Goal: Information Seeking & Learning: Check status

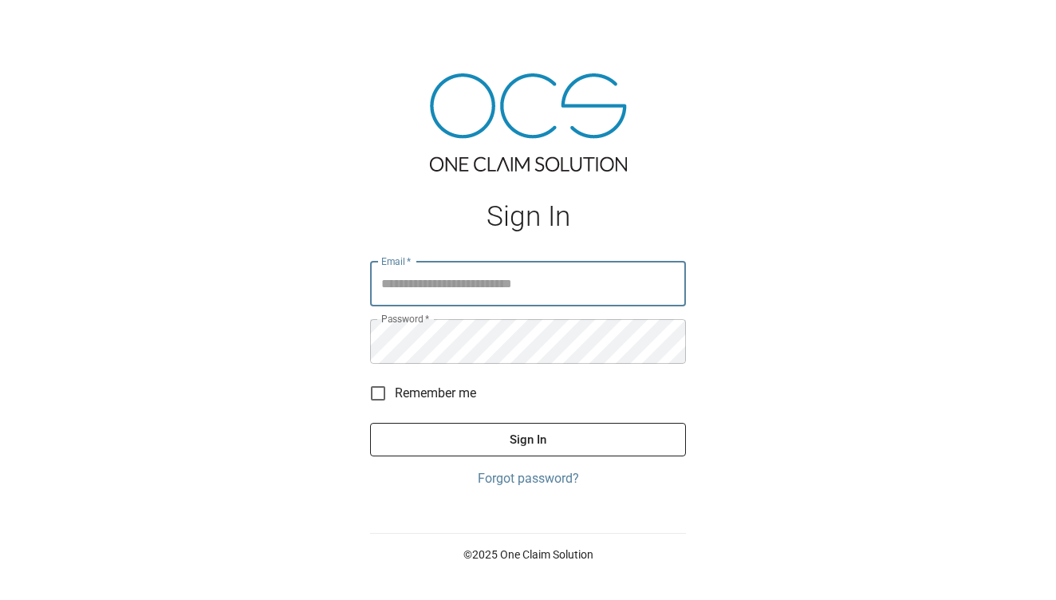
type input "**********"
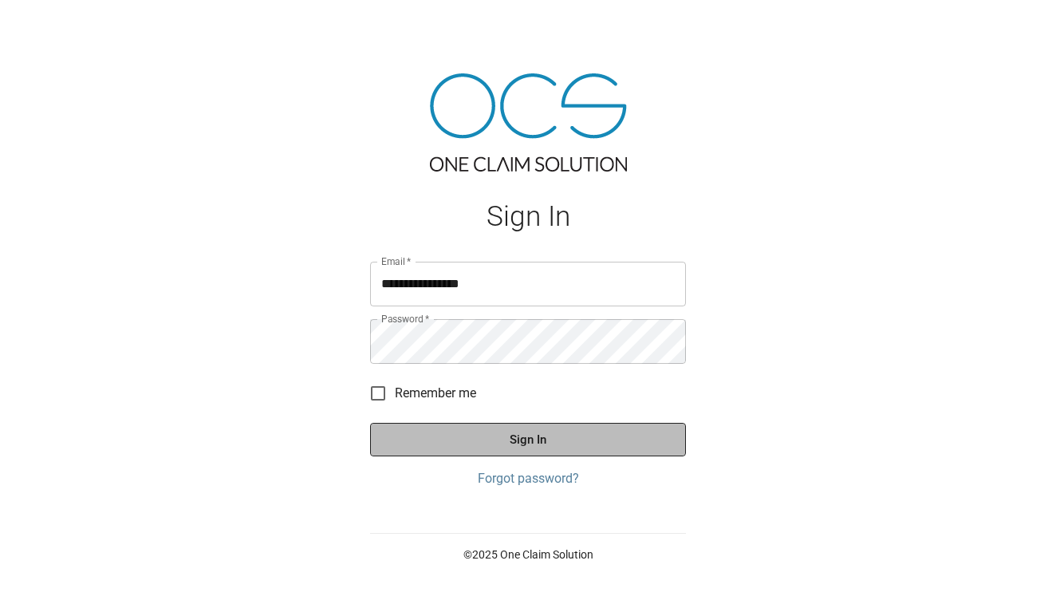
click at [528, 440] on button "Sign In" at bounding box center [528, 440] width 316 height 34
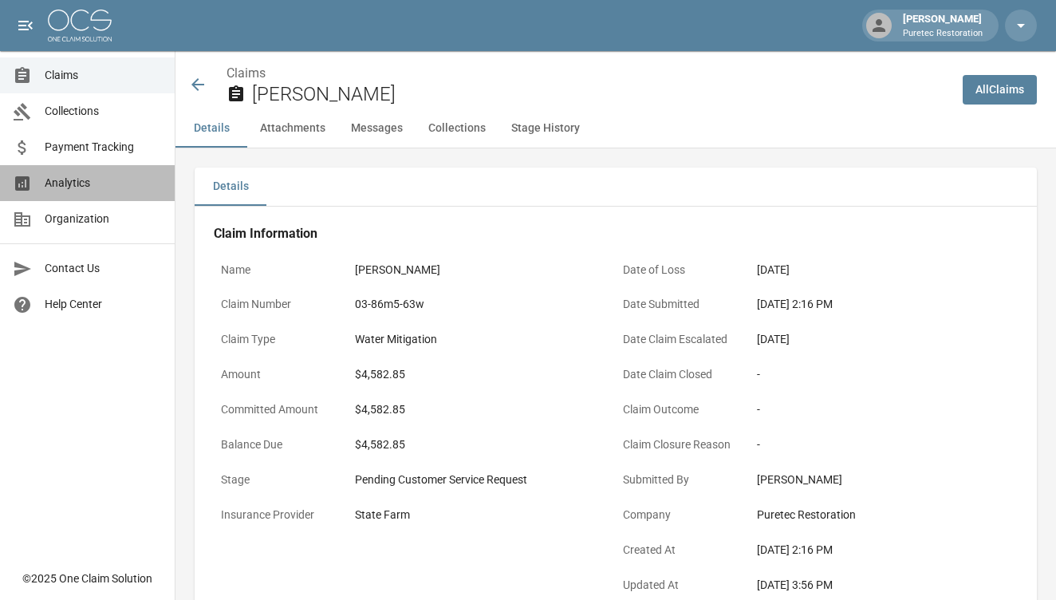
click at [93, 190] on span "Analytics" at bounding box center [103, 183] width 117 height 17
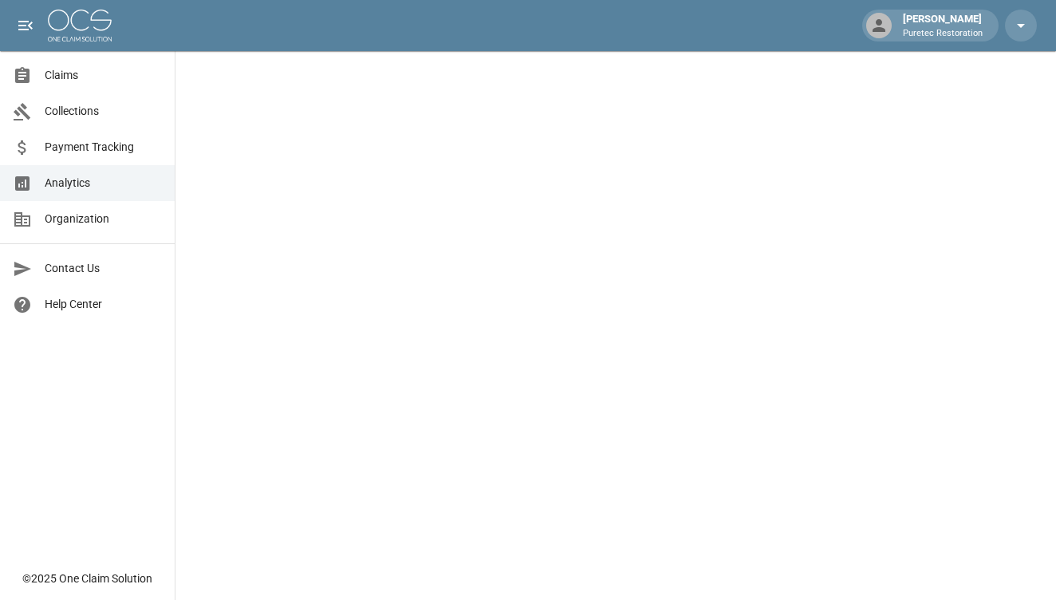
click at [140, 74] on span "Claims" at bounding box center [103, 75] width 117 height 17
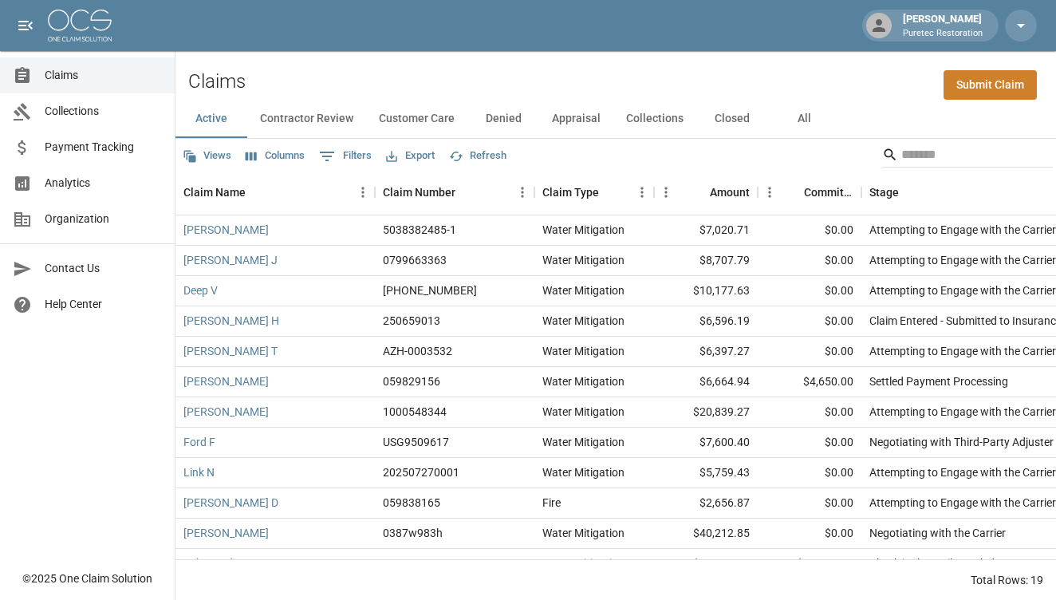
click at [314, 116] on button "Contractor Review" at bounding box center [306, 119] width 119 height 38
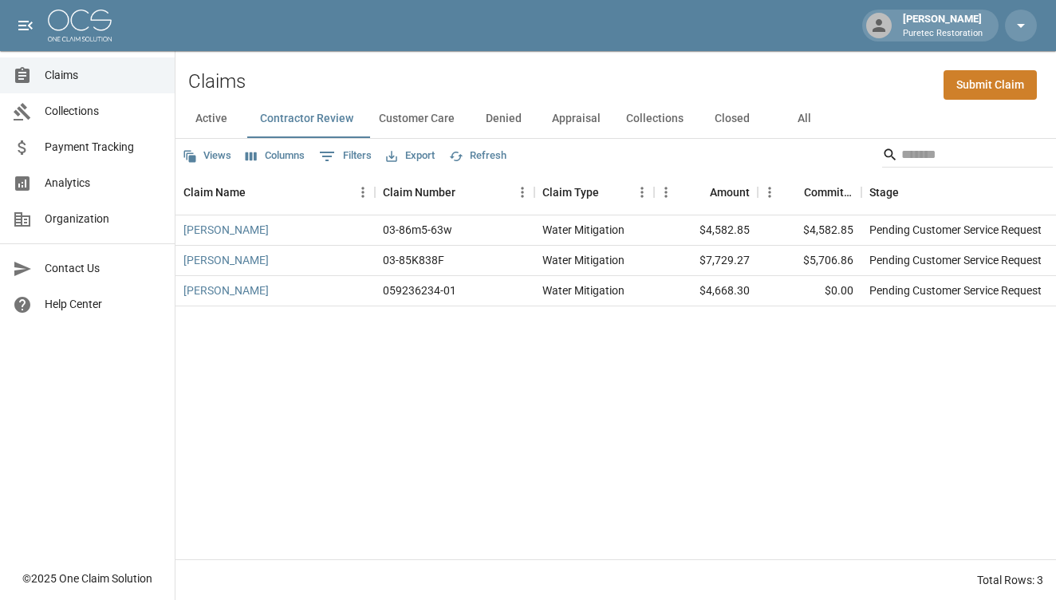
click at [421, 115] on button "Customer Care" at bounding box center [416, 119] width 101 height 38
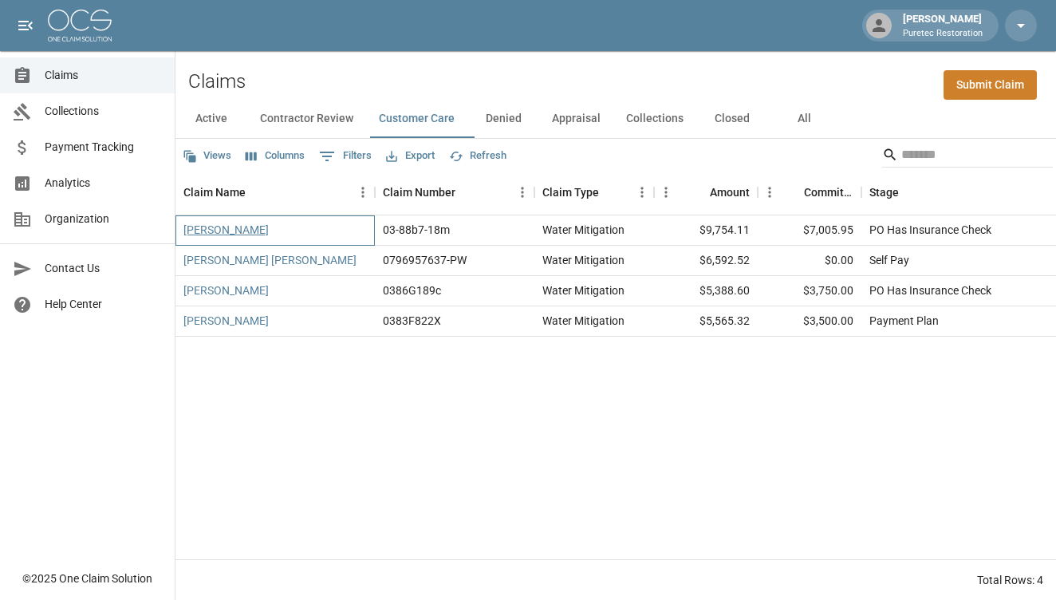
click at [225, 235] on link "[PERSON_NAME]" at bounding box center [226, 230] width 85 height 16
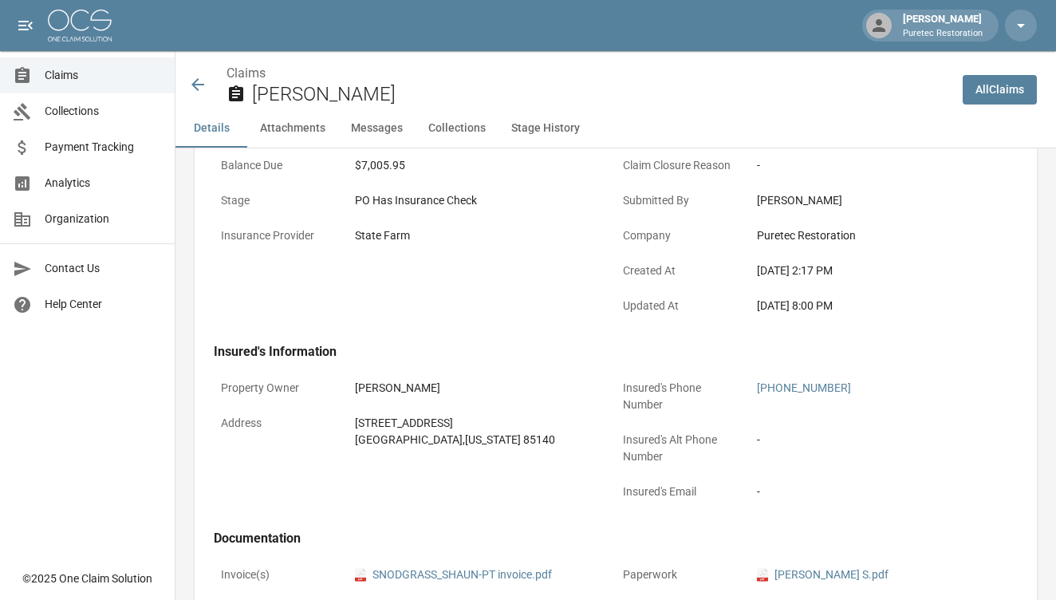
scroll to position [290, 0]
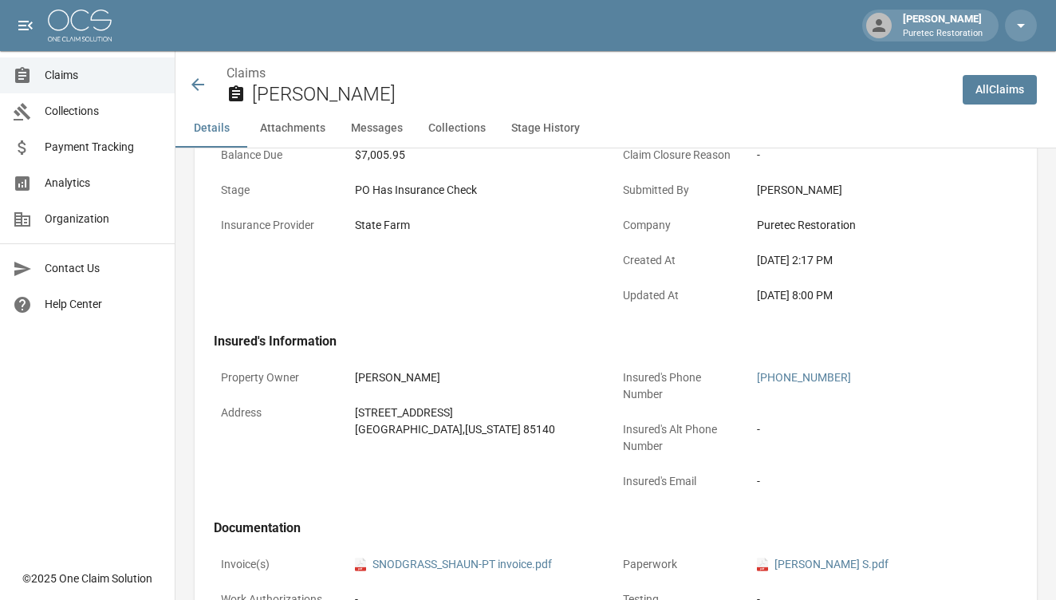
click at [197, 85] on icon at bounding box center [198, 84] width 13 height 13
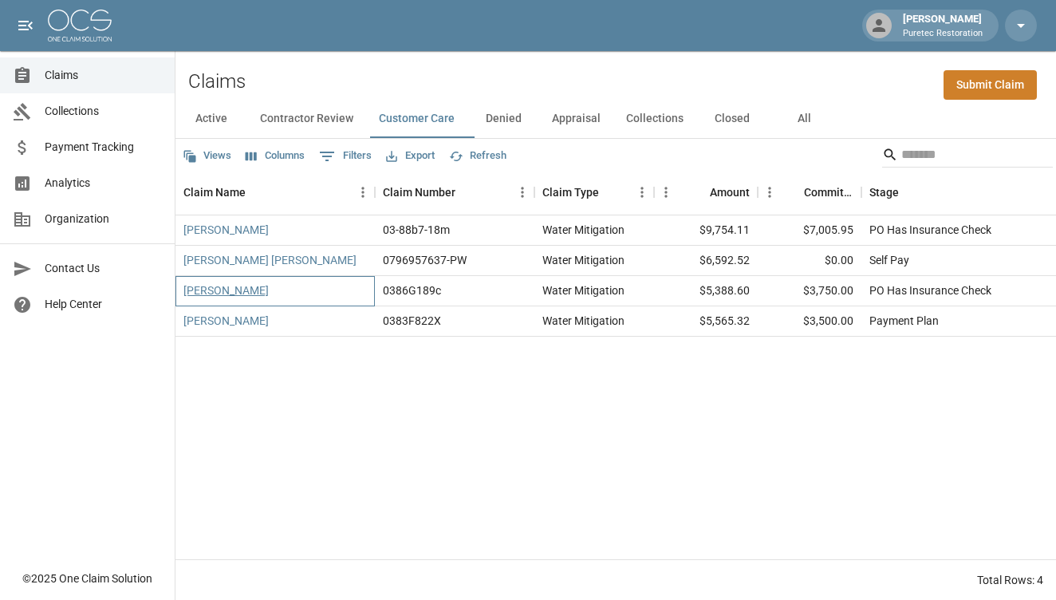
click at [243, 291] on link "[PERSON_NAME]" at bounding box center [226, 290] width 85 height 16
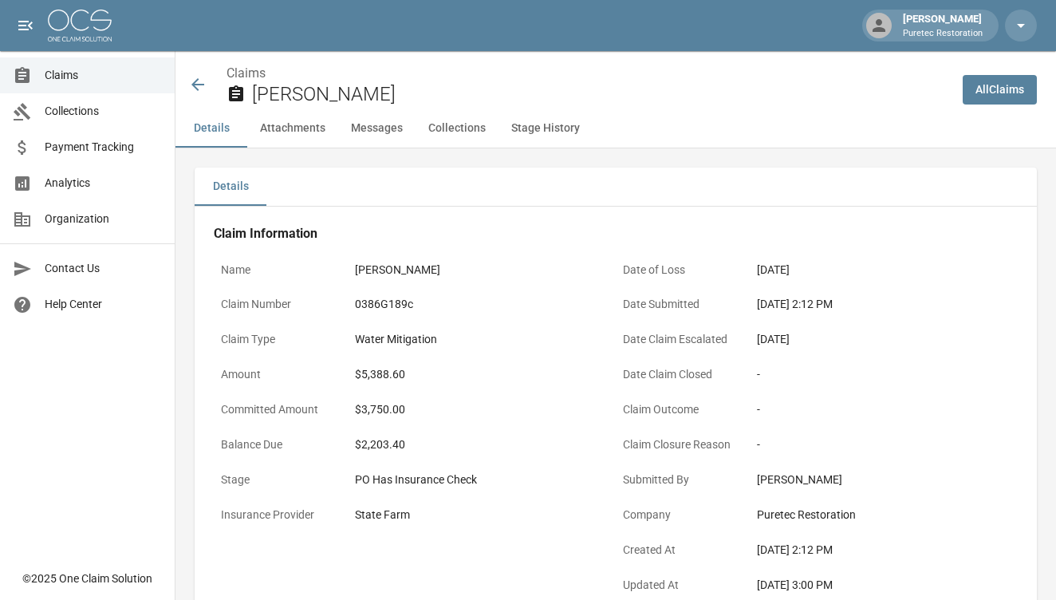
click at [194, 89] on icon at bounding box center [197, 84] width 19 height 19
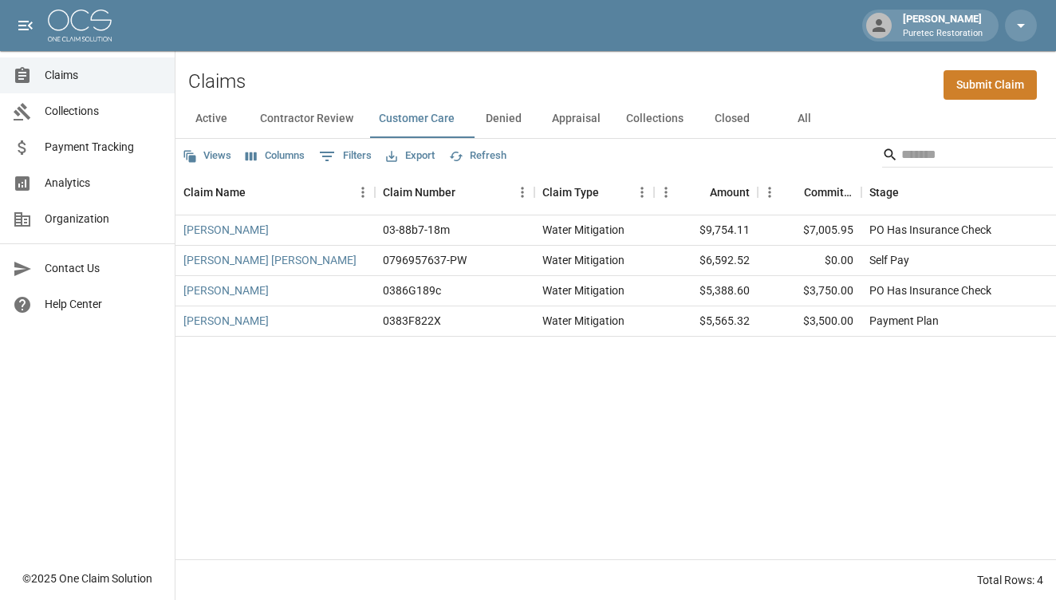
click at [505, 117] on button "Denied" at bounding box center [504, 119] width 72 height 38
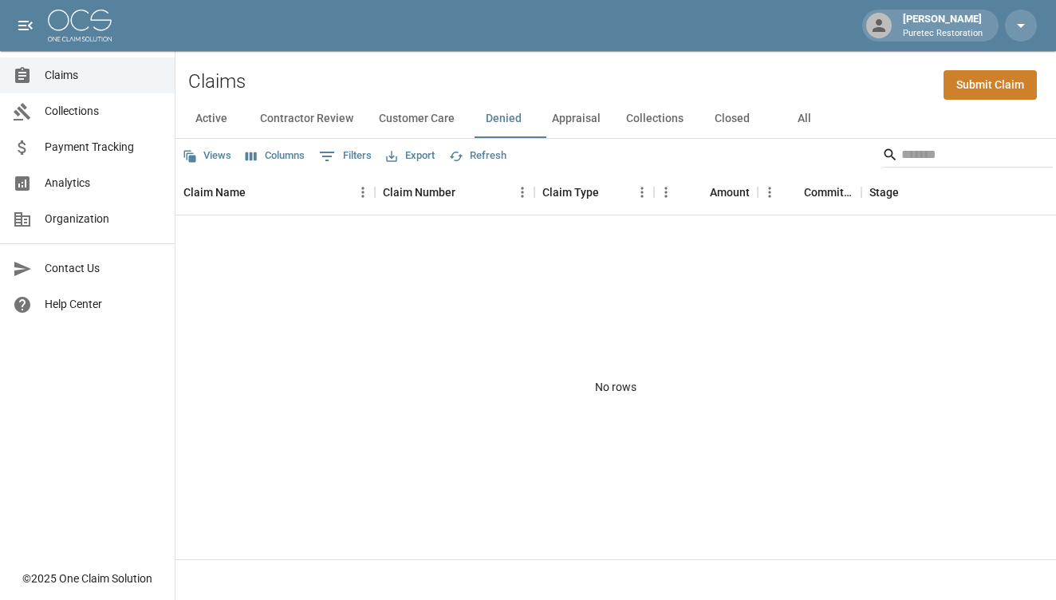
click at [580, 116] on button "Appraisal" at bounding box center [576, 119] width 74 height 38
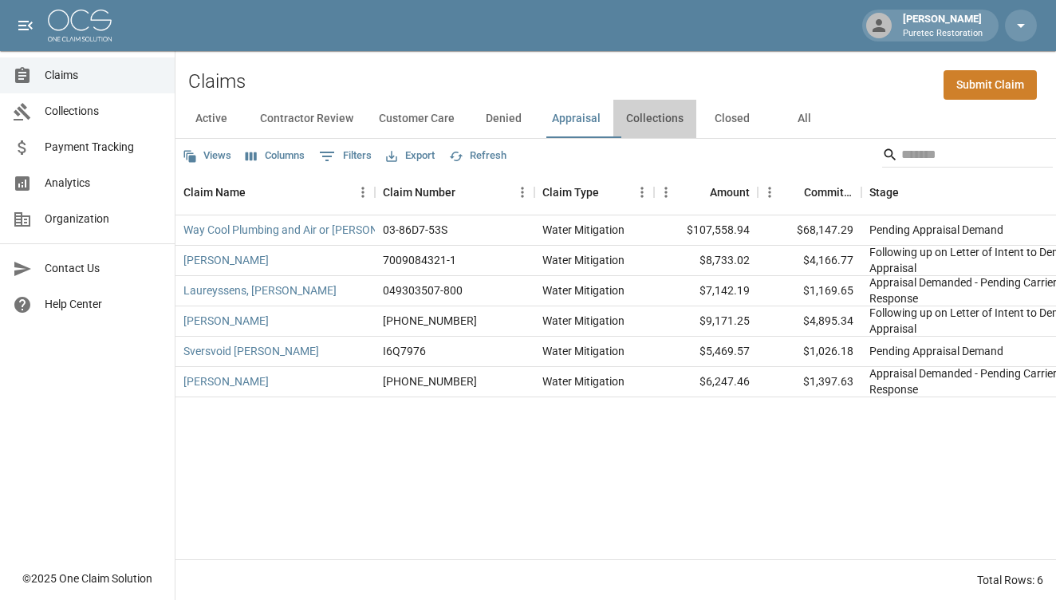
click at [654, 122] on button "Collections" at bounding box center [655, 119] width 83 height 38
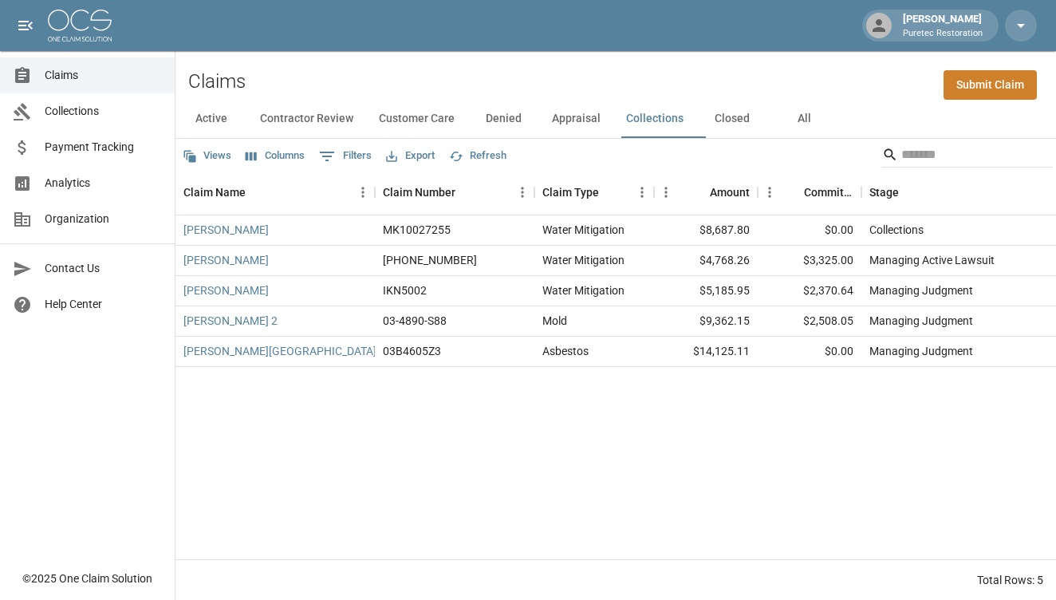
click at [742, 126] on button "Closed" at bounding box center [733, 119] width 72 height 38
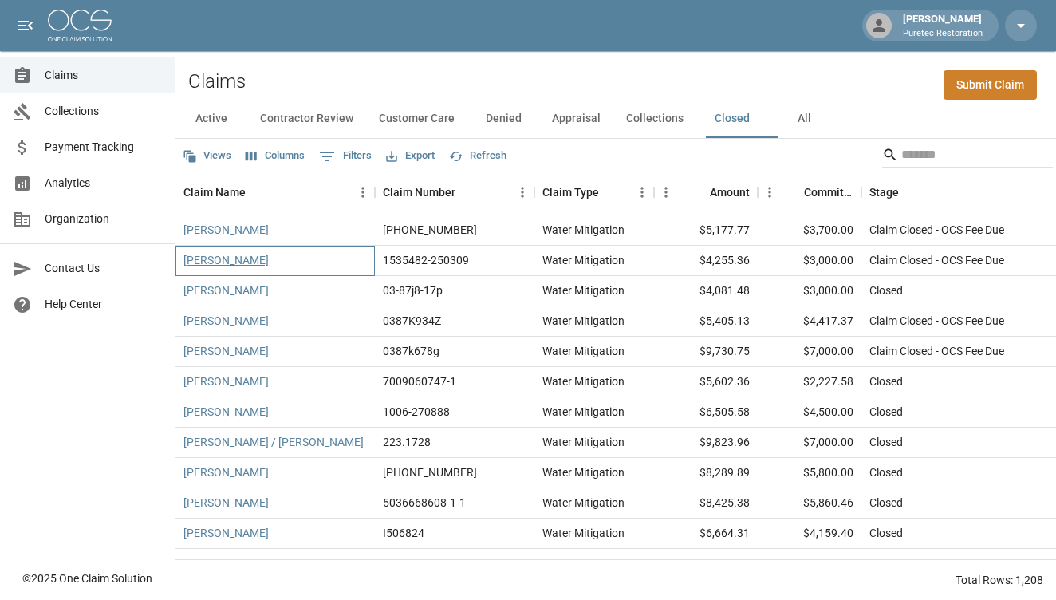
click at [251, 258] on link "[PERSON_NAME]" at bounding box center [226, 260] width 85 height 16
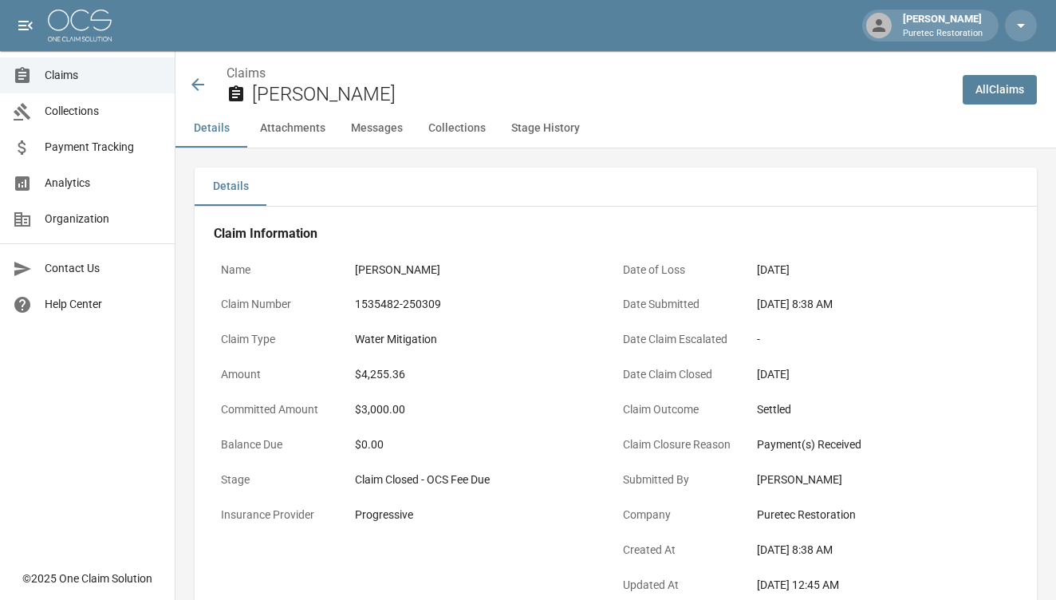
click at [194, 85] on icon at bounding box center [198, 84] width 13 height 13
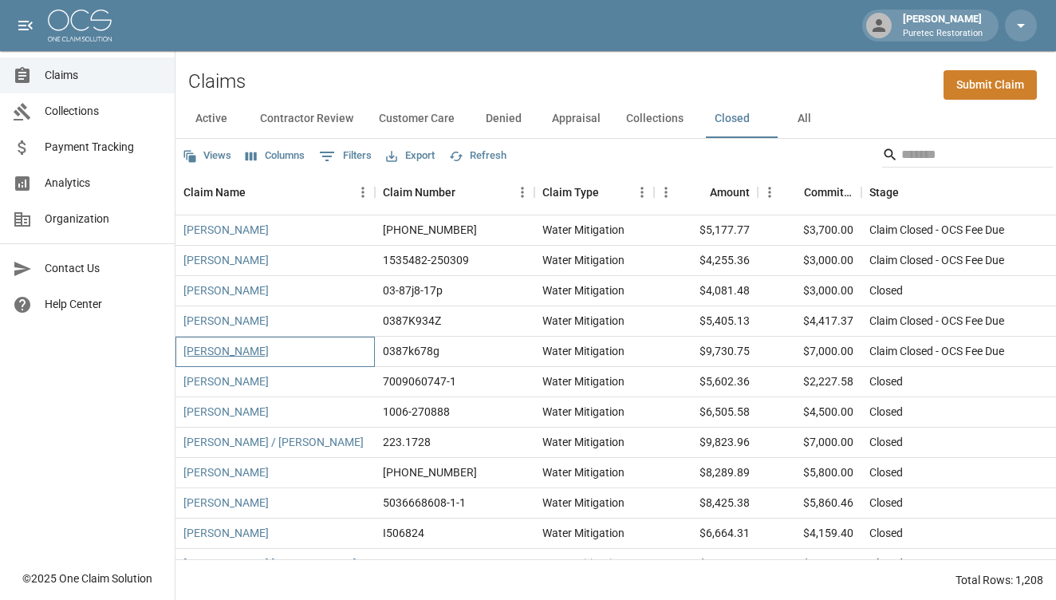
click at [223, 348] on link "[PERSON_NAME]" at bounding box center [226, 351] width 85 height 16
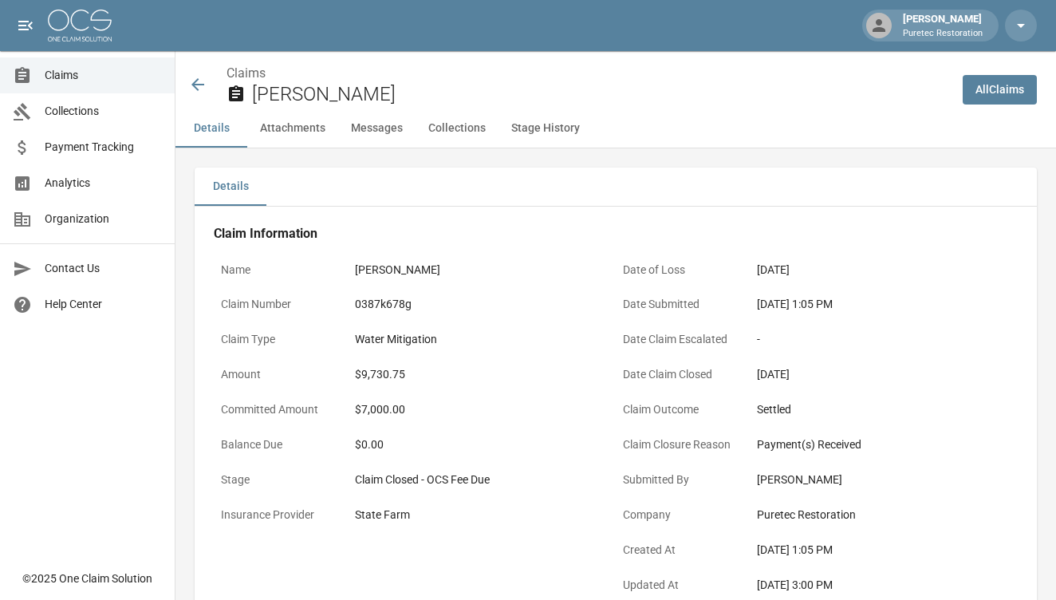
click at [199, 84] on icon at bounding box center [198, 84] width 13 height 13
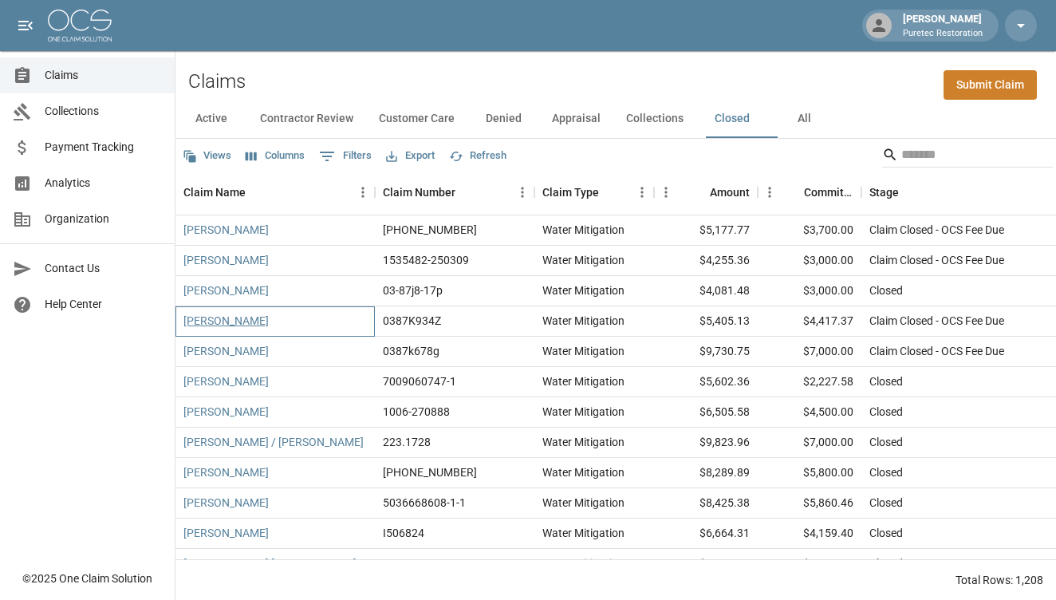
click at [231, 317] on link "[PERSON_NAME]" at bounding box center [226, 321] width 85 height 16
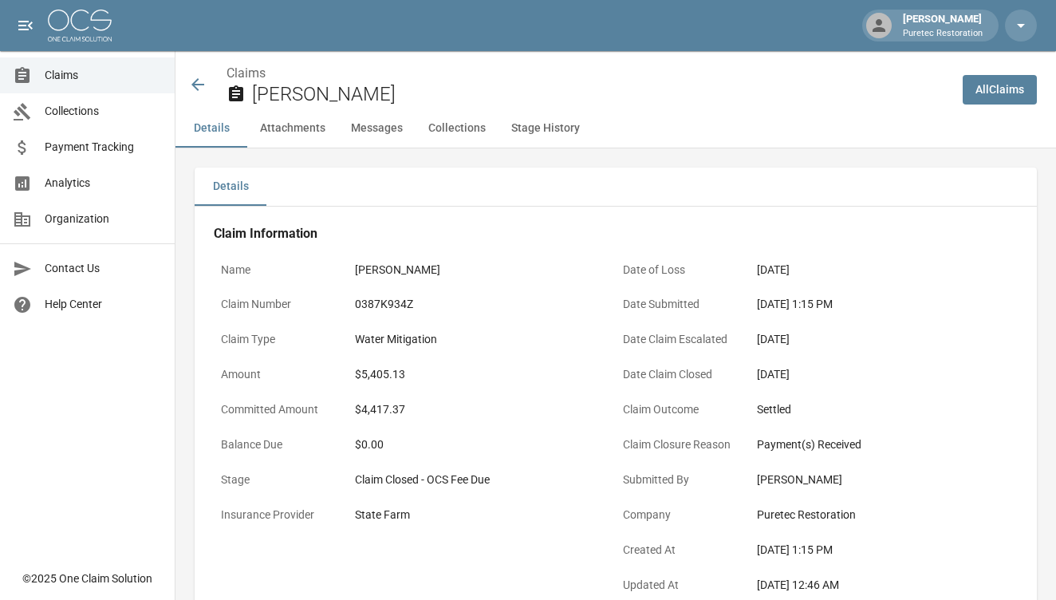
click at [199, 79] on icon at bounding box center [197, 84] width 19 height 19
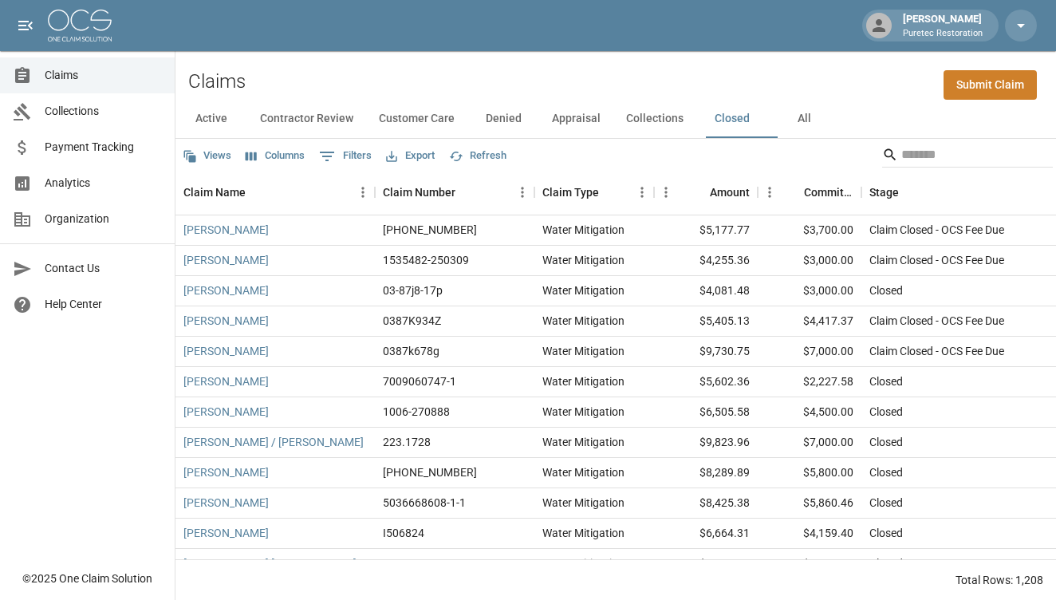
click at [812, 120] on button "All" at bounding box center [804, 119] width 72 height 38
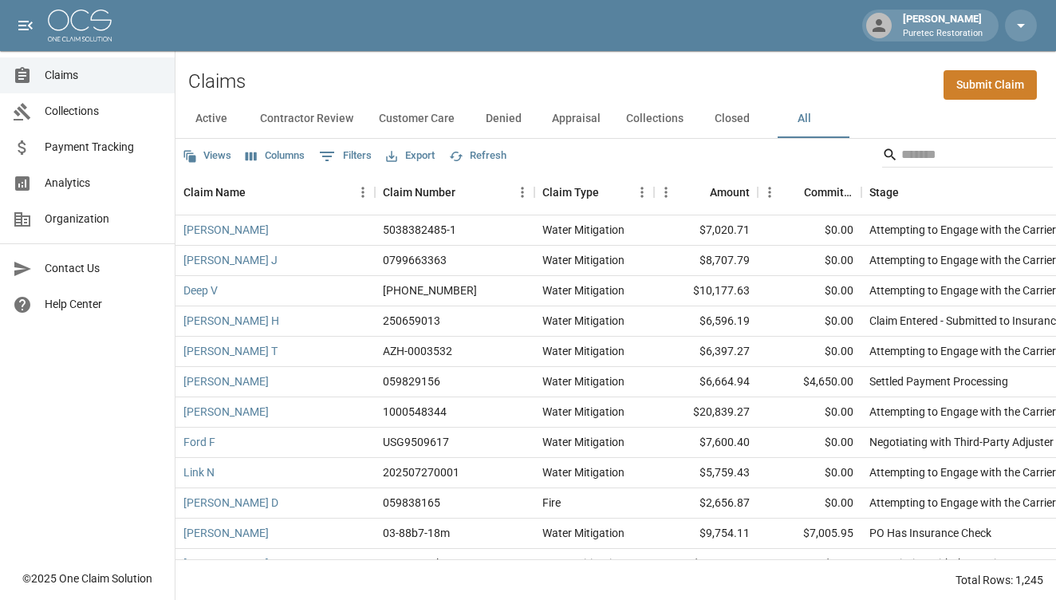
click at [203, 112] on button "Active" at bounding box center [212, 119] width 72 height 38
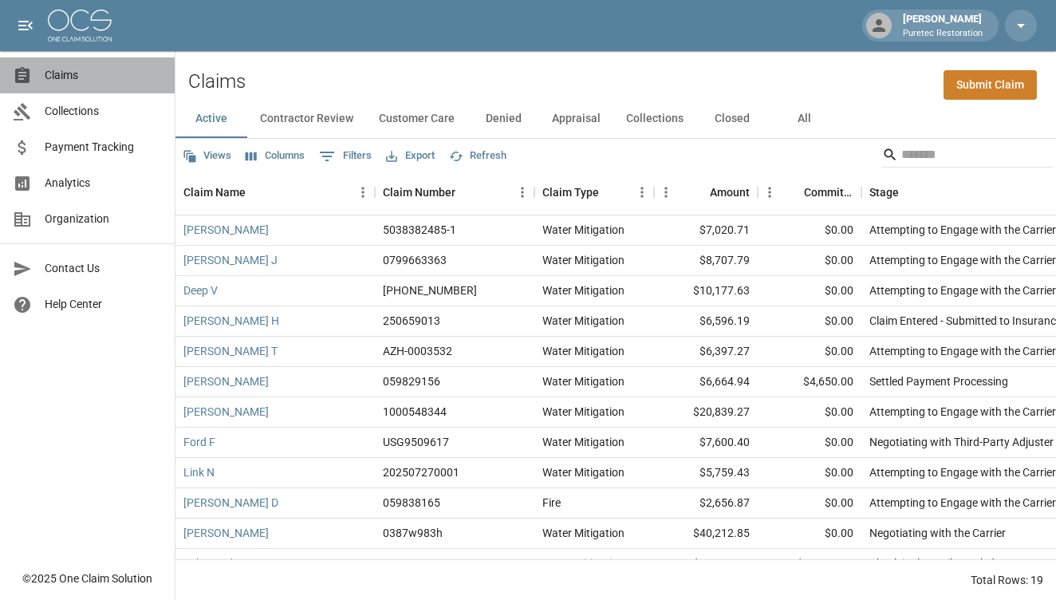
click at [84, 74] on span "Claims" at bounding box center [103, 75] width 117 height 17
click at [81, 114] on span "Collections" at bounding box center [103, 111] width 117 height 17
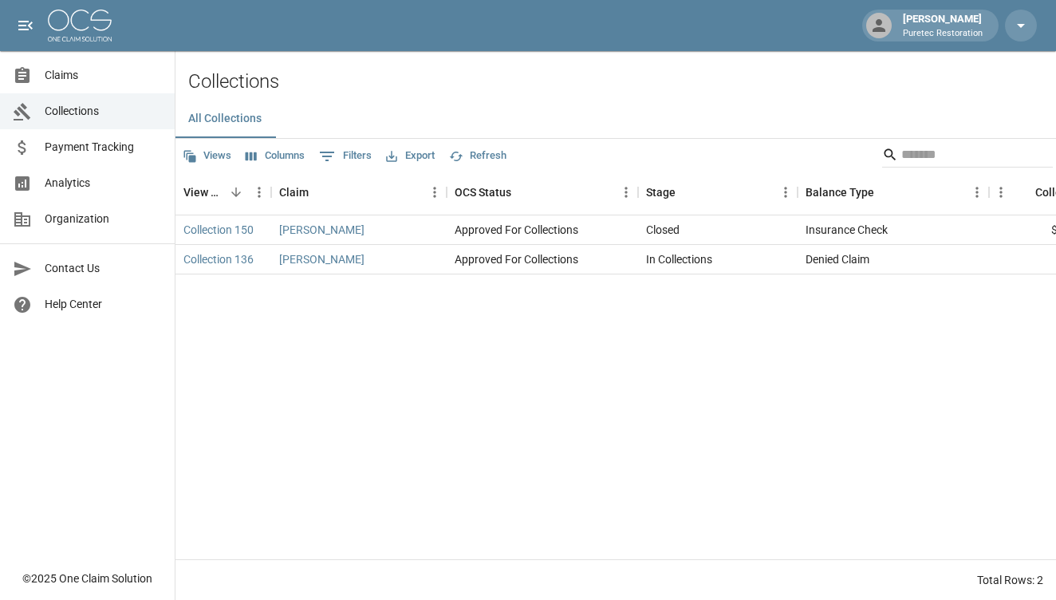
click at [117, 148] on span "Payment Tracking" at bounding box center [103, 147] width 117 height 17
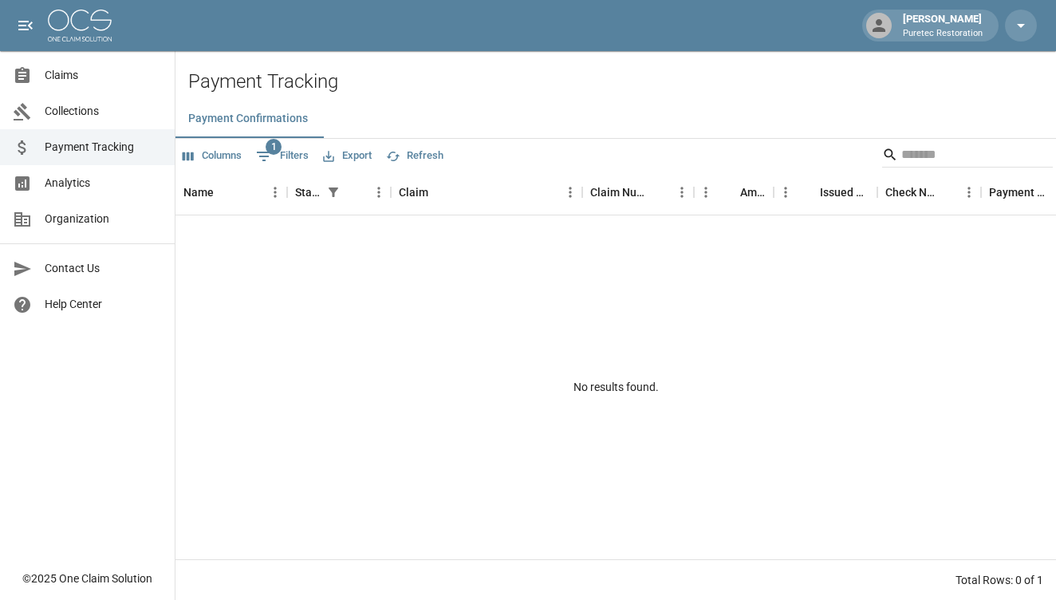
click at [67, 180] on span "Analytics" at bounding box center [103, 183] width 117 height 17
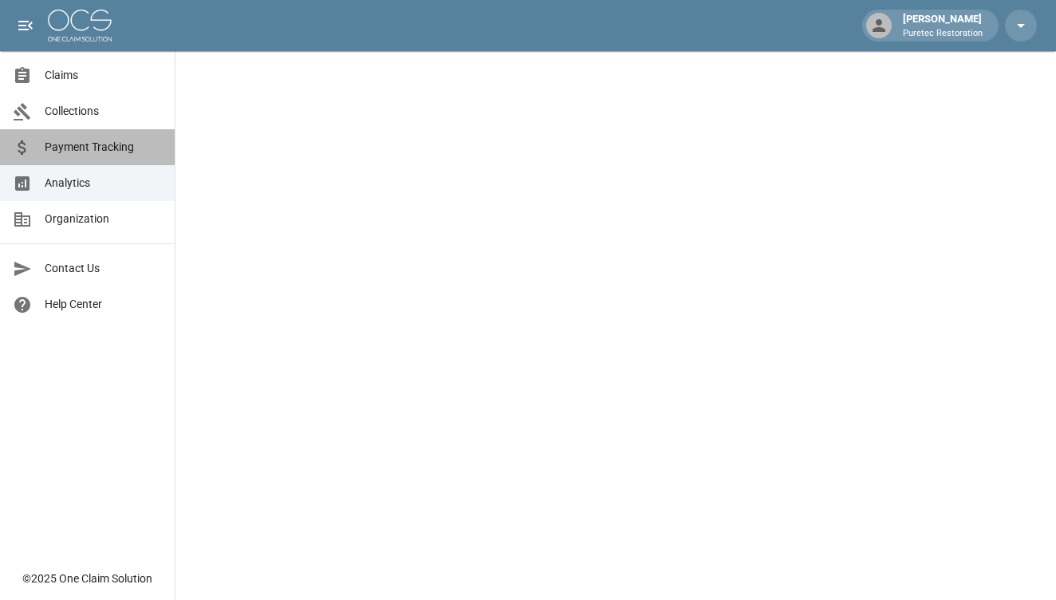
click at [75, 152] on span "Payment Tracking" at bounding box center [103, 147] width 117 height 17
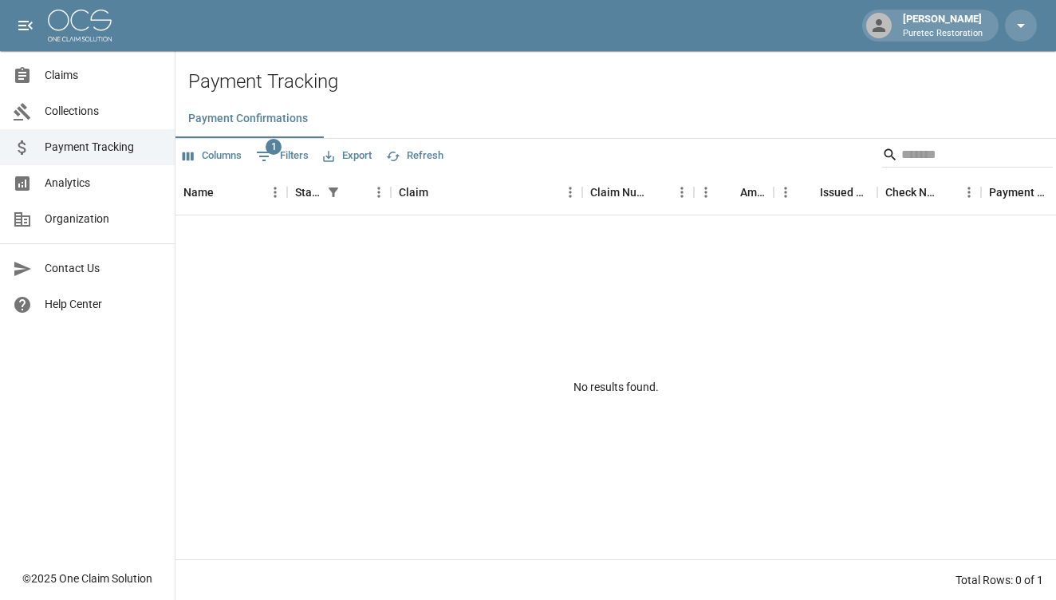
click at [65, 180] on span "Analytics" at bounding box center [103, 183] width 117 height 17
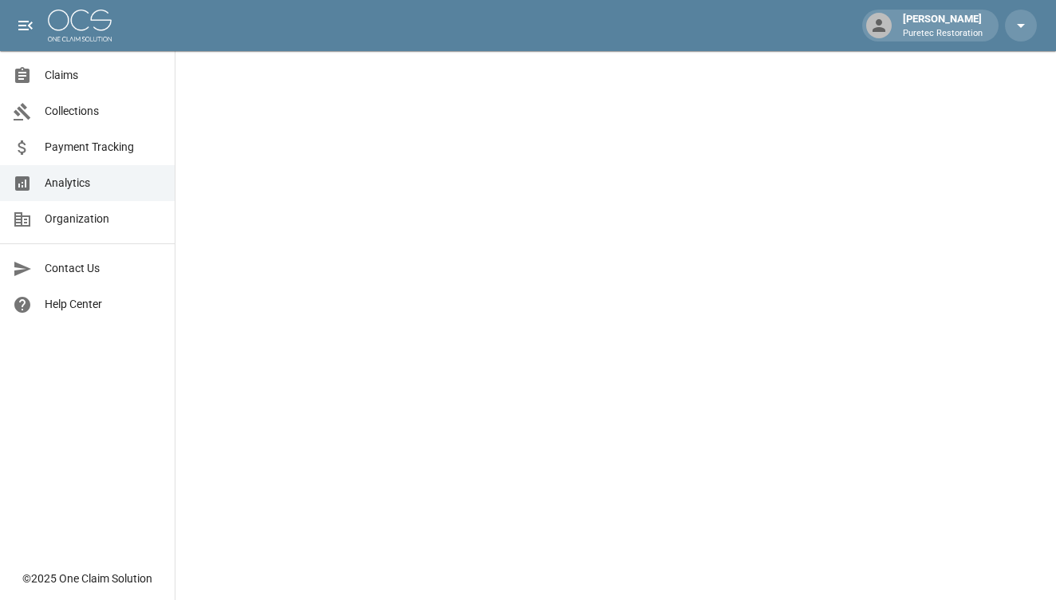
click at [81, 80] on span "Claims" at bounding box center [103, 75] width 117 height 17
